Goal: Transaction & Acquisition: Purchase product/service

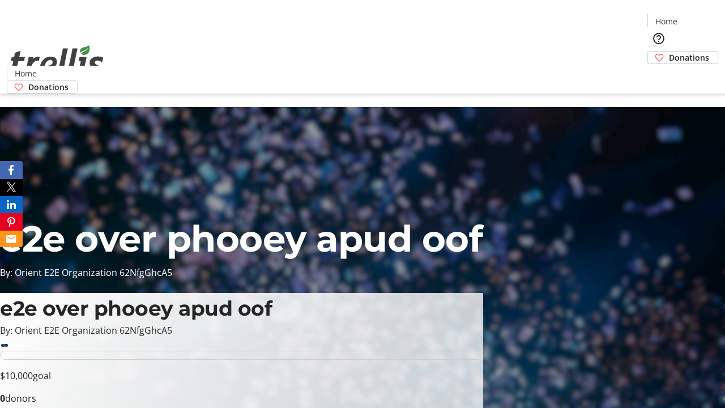
click at [669, 52] on span "Donations" at bounding box center [689, 58] width 40 height 12
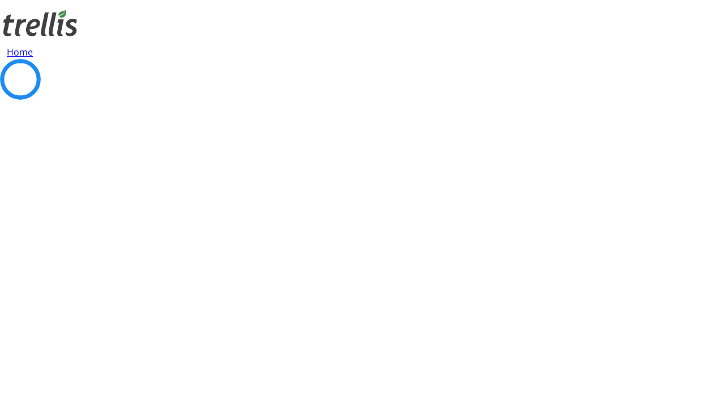
select select "CA"
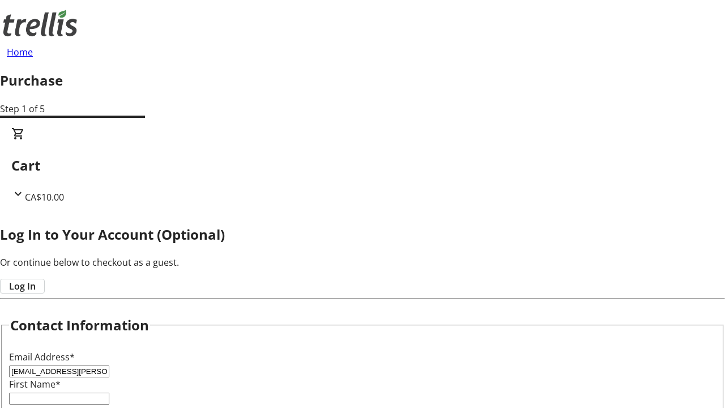
type input "[EMAIL_ADDRESS][PERSON_NAME][DOMAIN_NAME]"
type input "[PERSON_NAME]"
type input "[STREET_ADDRESS][PERSON_NAME]"
type input "Kelowna"
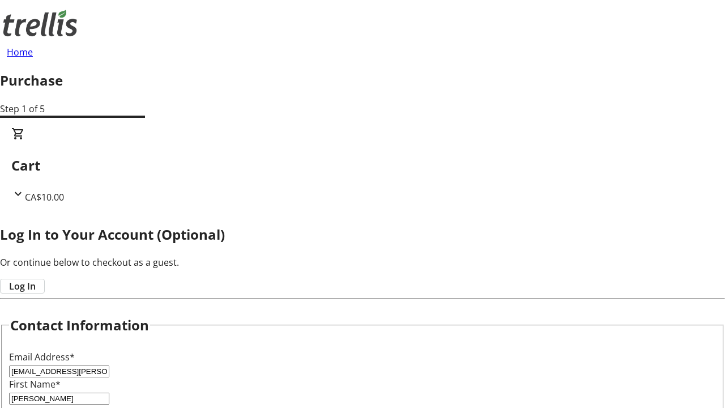
select select "BC"
type input "Kelowna"
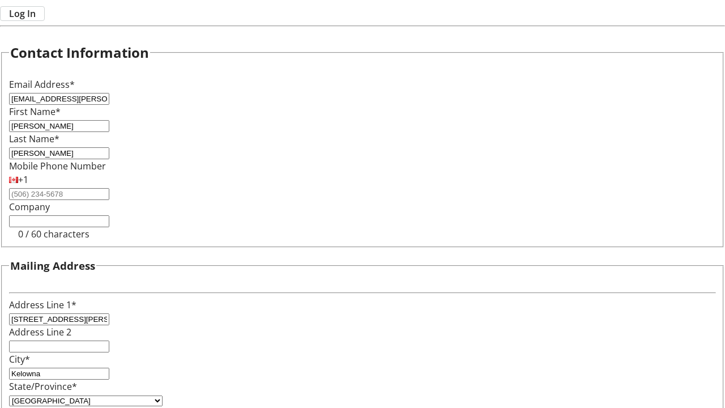
type input "V1Y 0C2"
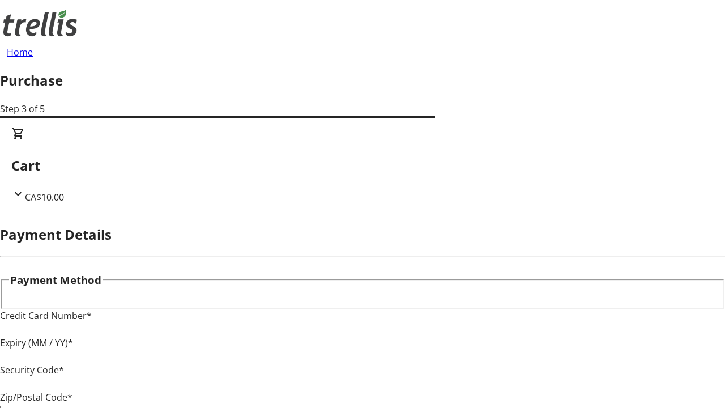
type input "V1Y 0C2"
